Goal: Register for event/course

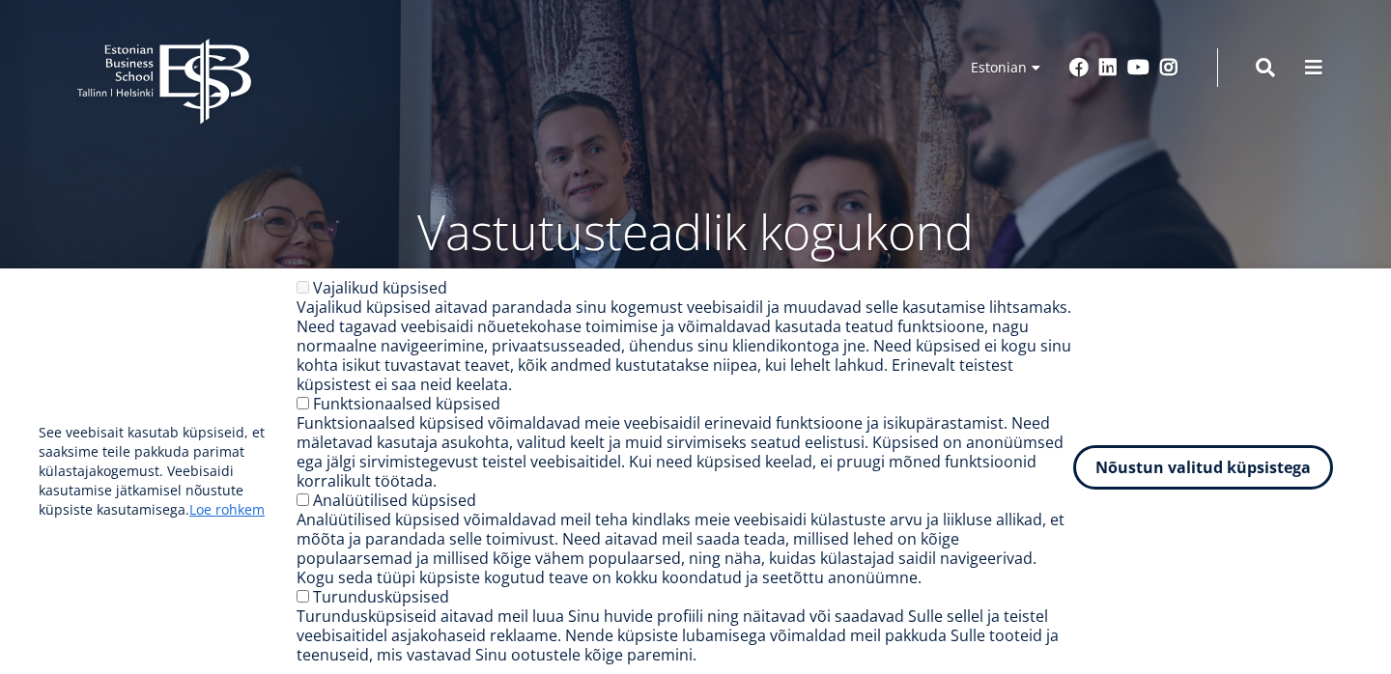
click at [1184, 461] on button "Nõustun valitud küpsistega" at bounding box center [1203, 467] width 260 height 44
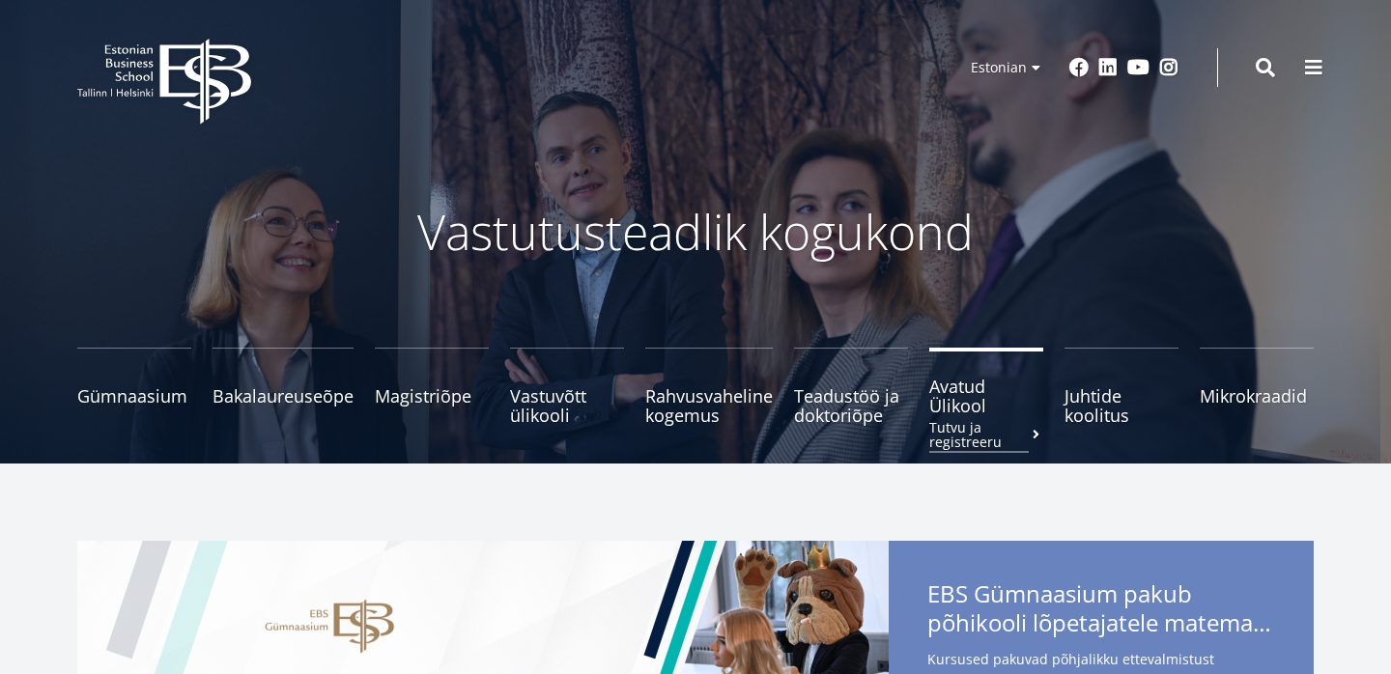
click at [952, 398] on span "Avatud Ülikool Tutvu ja registreeru" at bounding box center [986, 396] width 114 height 39
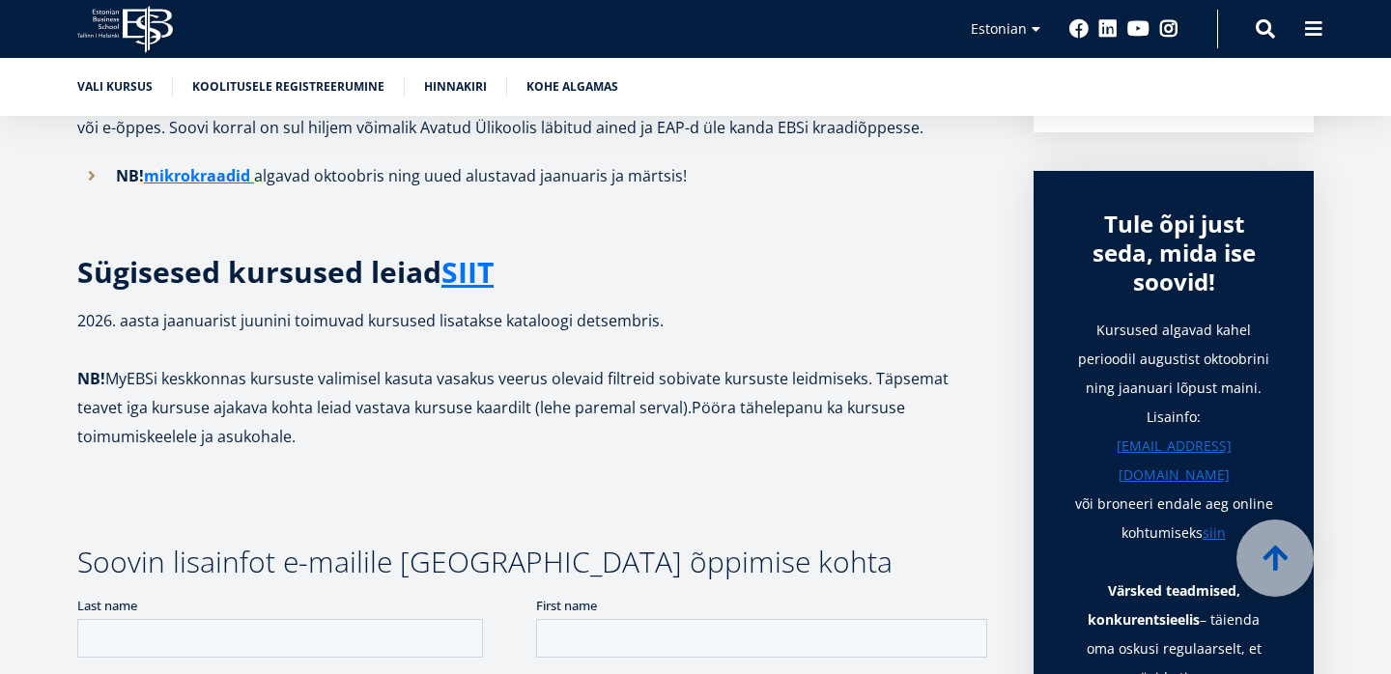
scroll to position [596, 0]
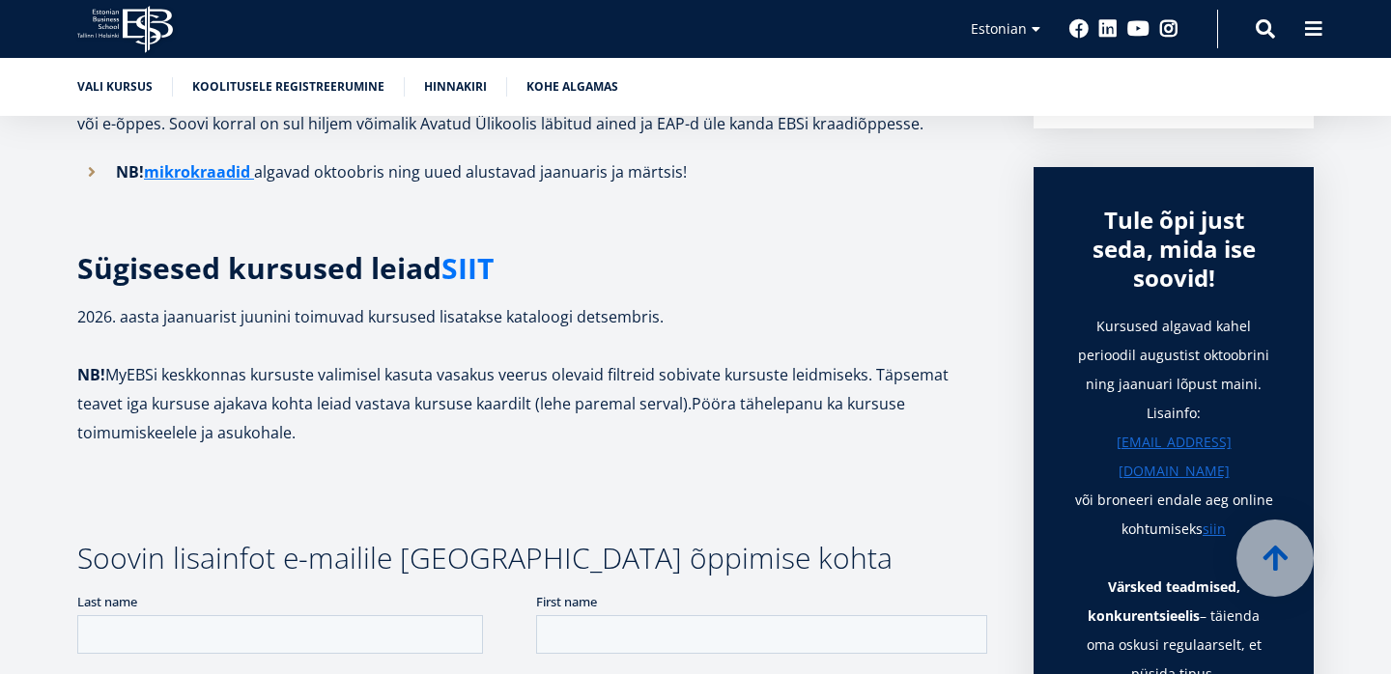
click at [470, 265] on link "SIIT" at bounding box center [467, 268] width 52 height 29
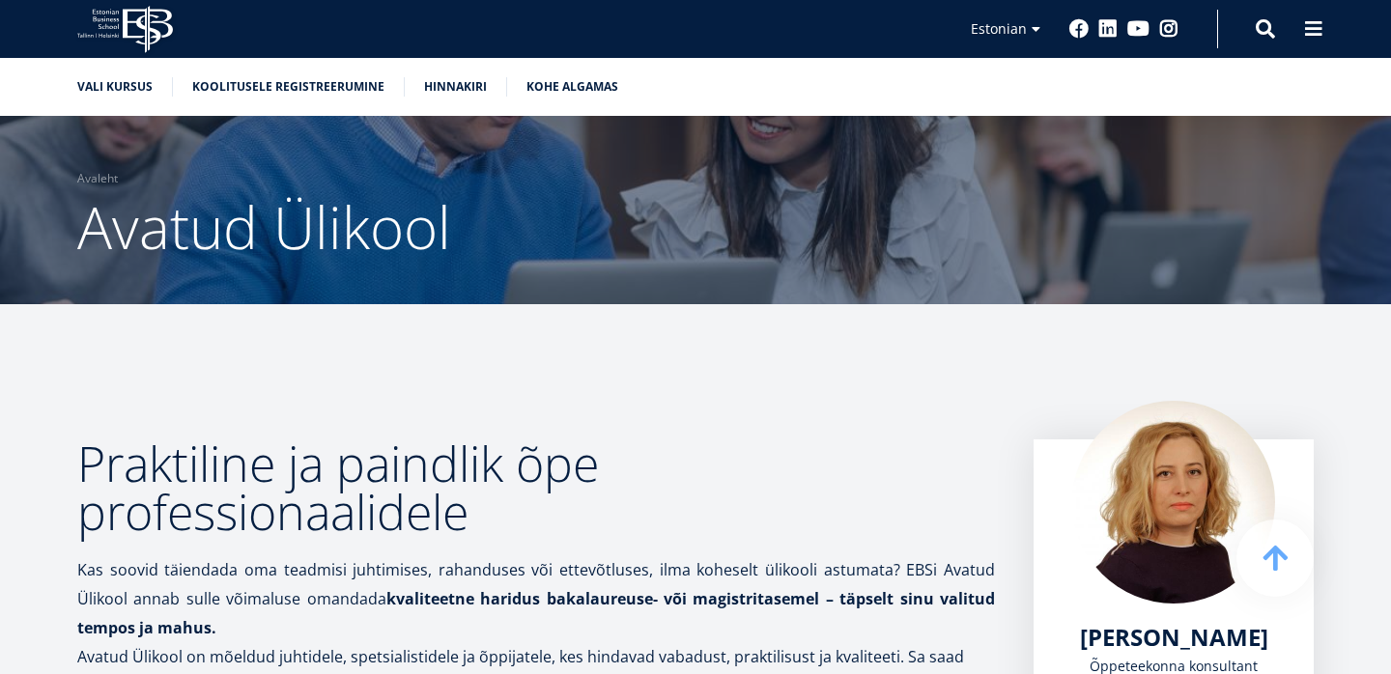
scroll to position [0, 0]
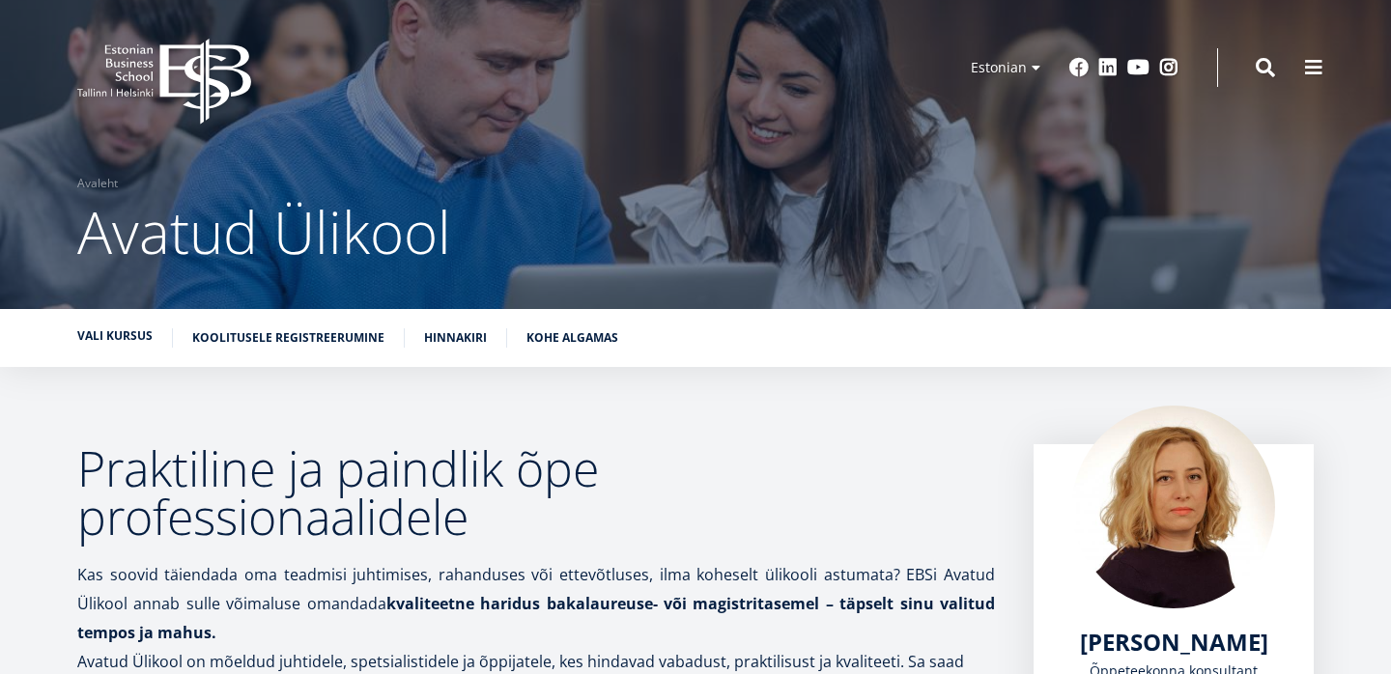
click at [108, 330] on link "Vali kursus" at bounding box center [114, 335] width 75 height 19
click at [551, 338] on link "Kohe algamas" at bounding box center [572, 335] width 92 height 19
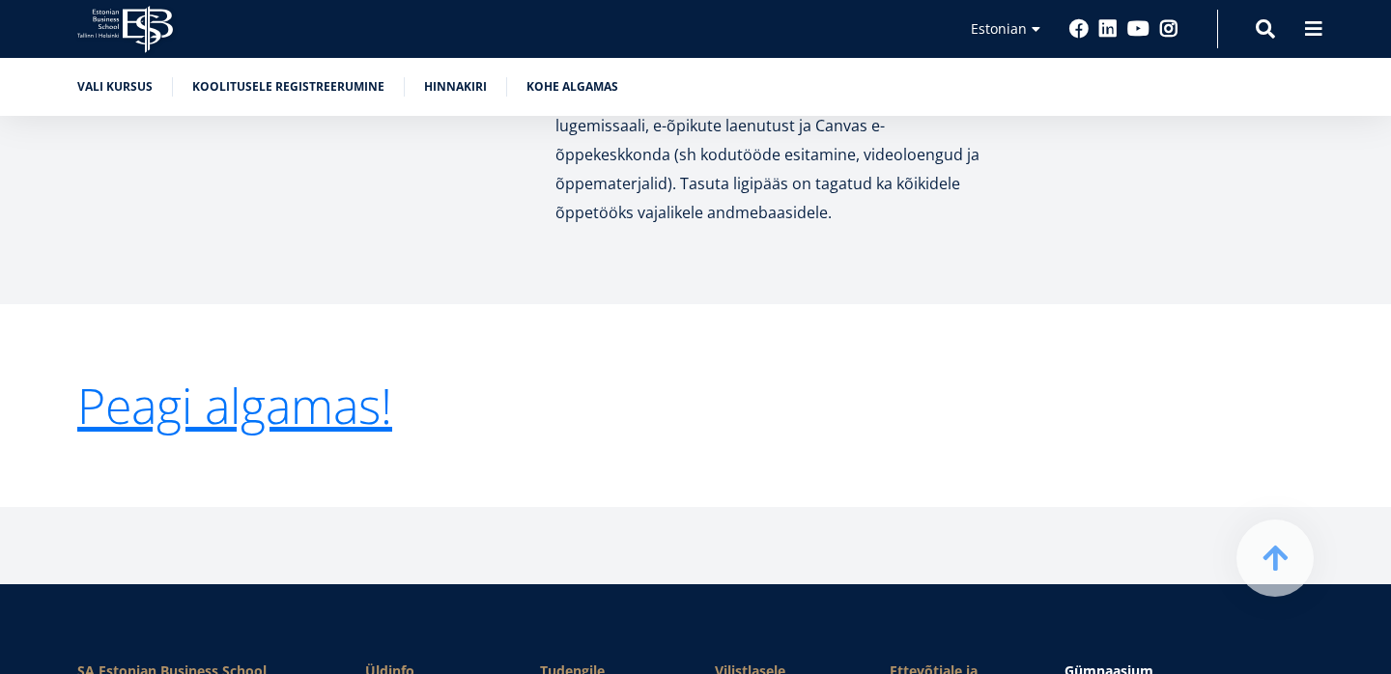
scroll to position [3945, 0]
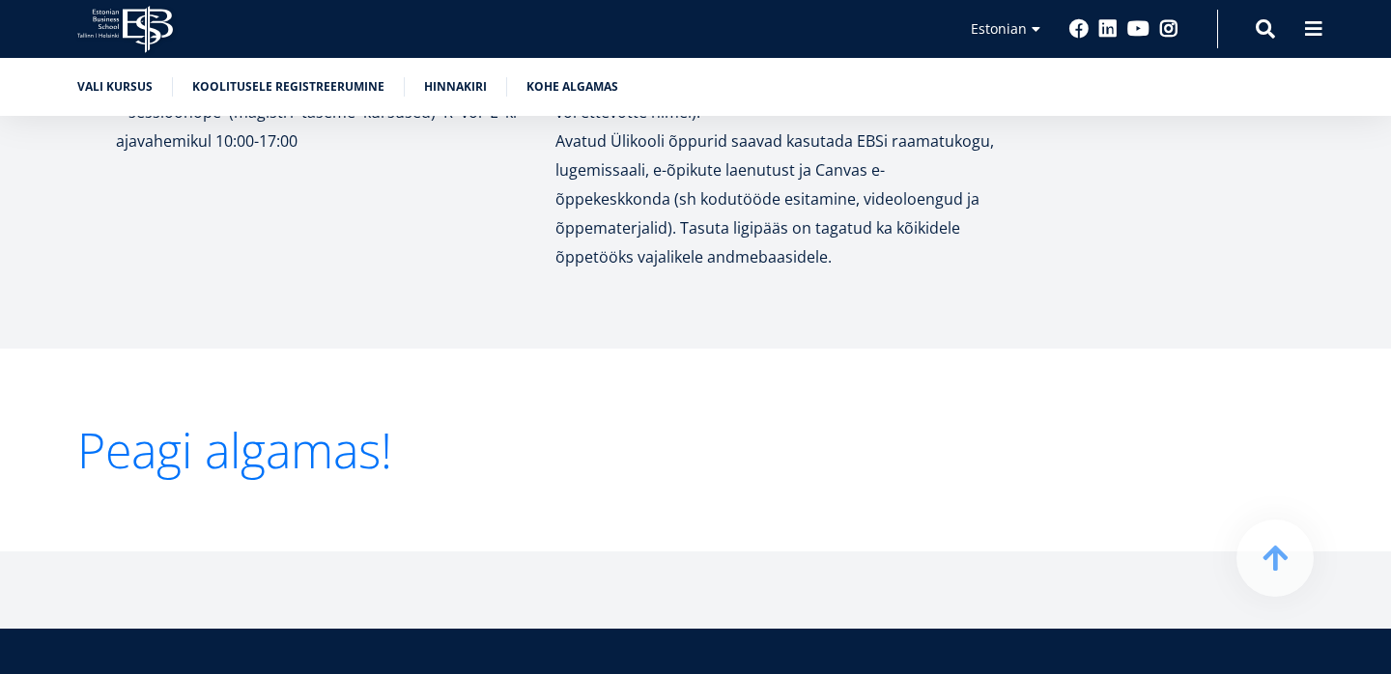
click at [251, 433] on link "Peagi algamas!" at bounding box center [234, 450] width 315 height 48
